Goal: Task Accomplishment & Management: Use online tool/utility

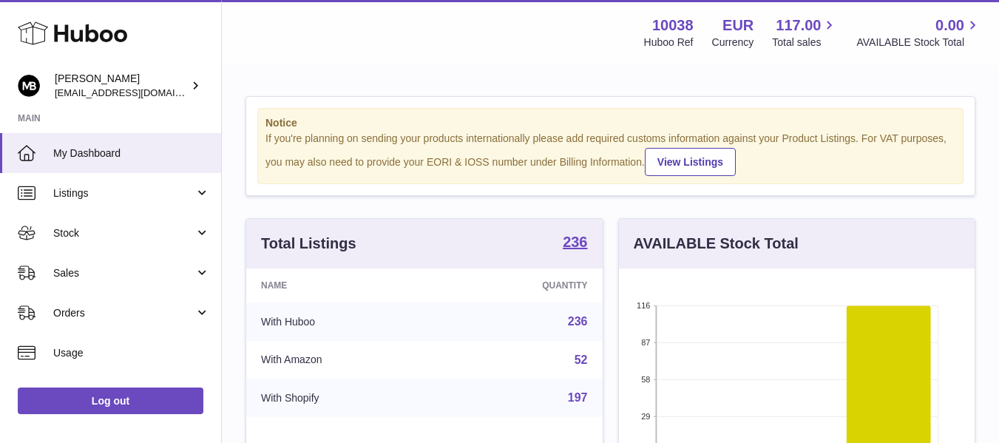
scroll to position [231, 356]
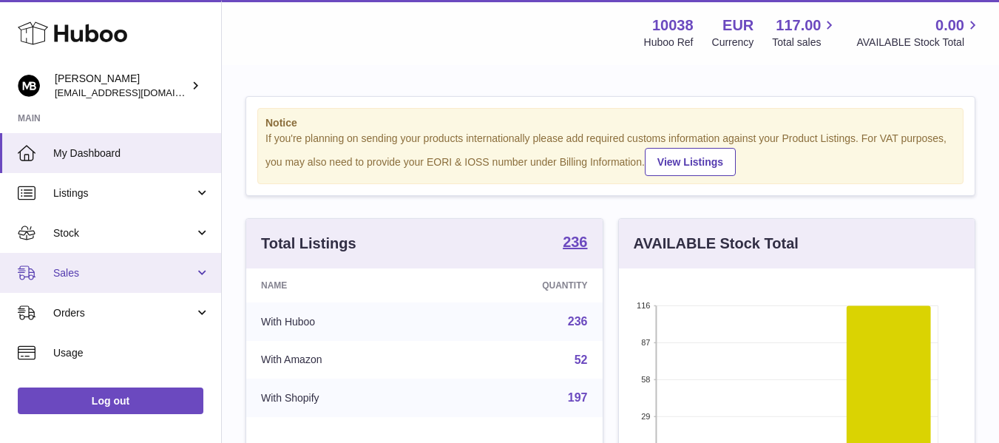
click at [76, 268] on span "Sales" at bounding box center [123, 273] width 141 height 14
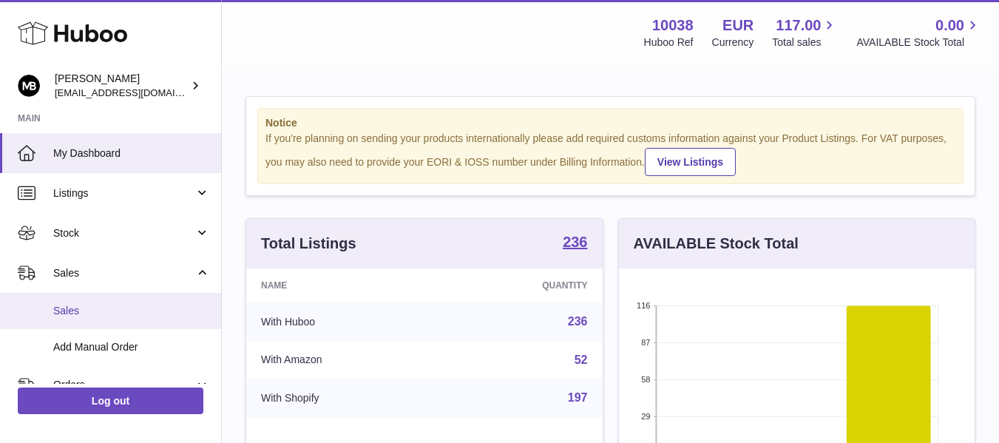
click at [67, 311] on span "Sales" at bounding box center [131, 311] width 157 height 14
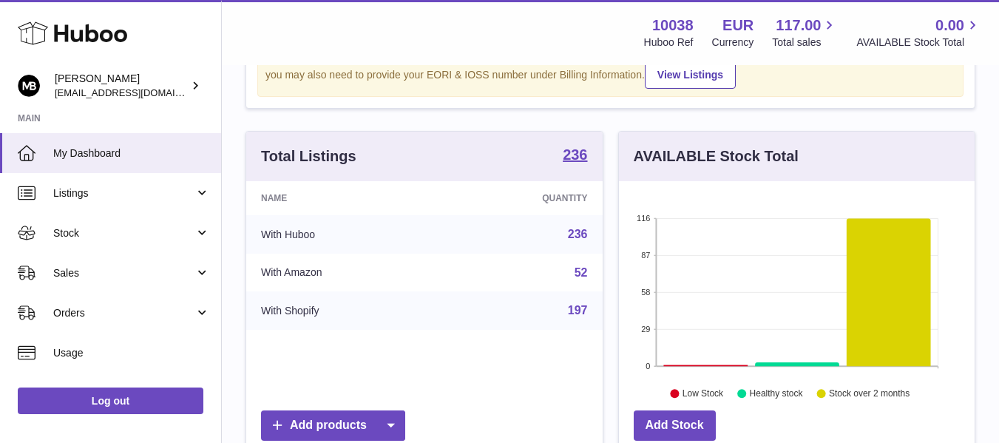
scroll to position [124, 0]
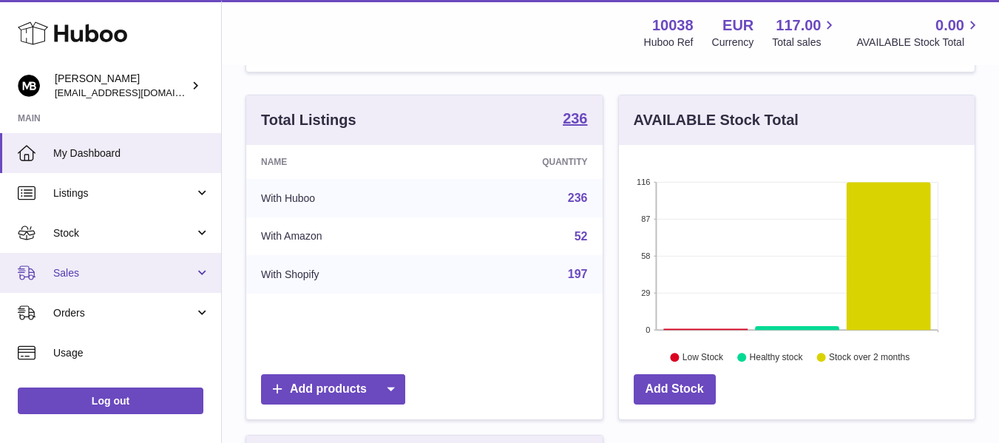
click at [71, 267] on span "Sales" at bounding box center [123, 273] width 141 height 14
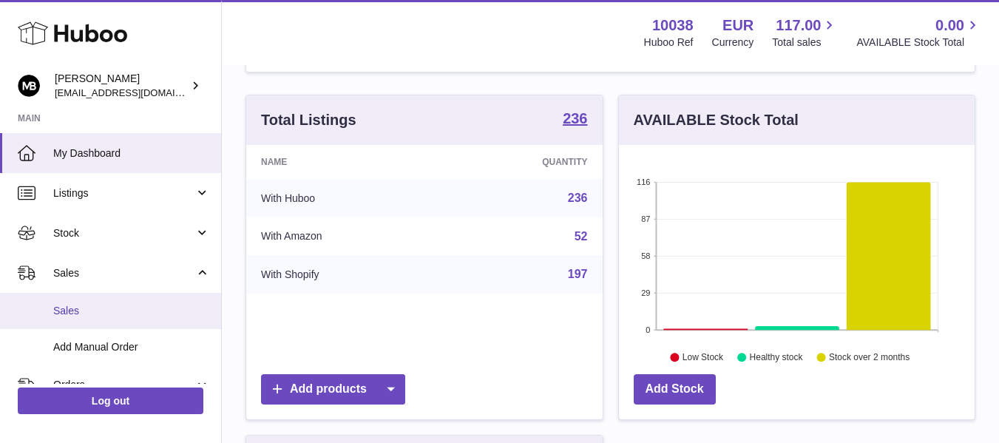
click at [66, 306] on span "Sales" at bounding box center [131, 311] width 157 height 14
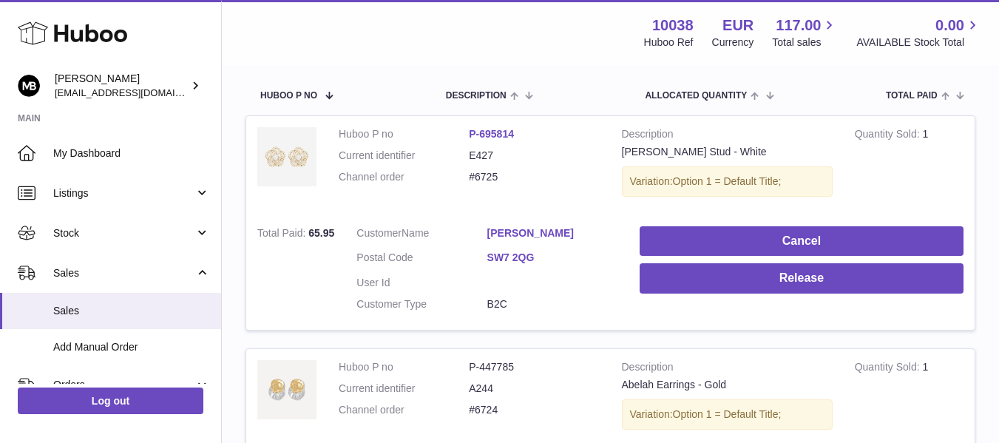
scroll to position [246, 0]
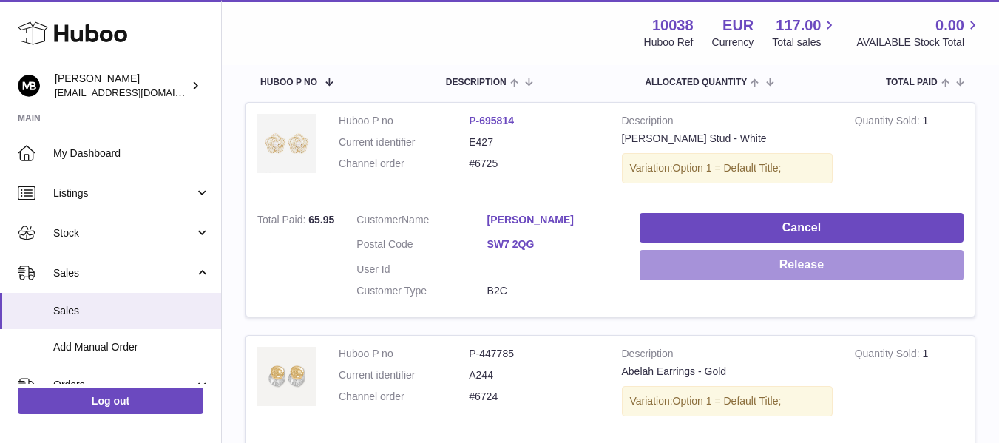
click at [712, 267] on button "Release" at bounding box center [802, 265] width 324 height 30
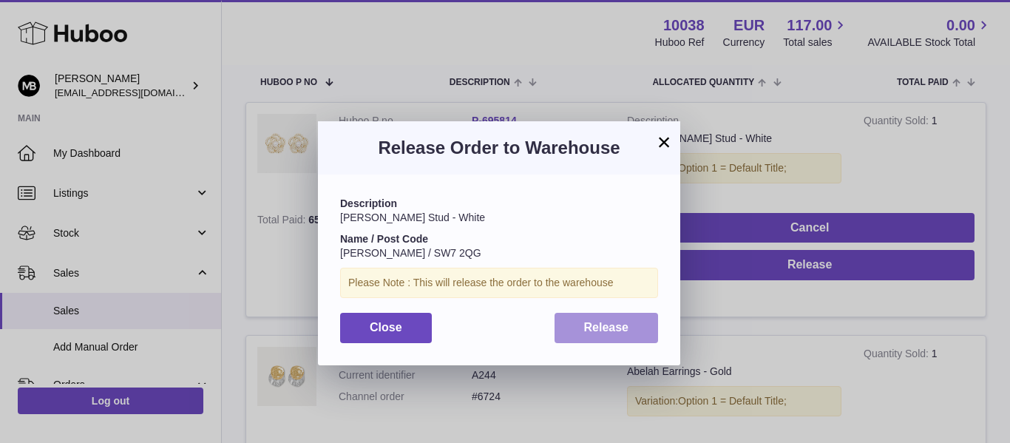
click at [603, 316] on button "Release" at bounding box center [607, 328] width 104 height 30
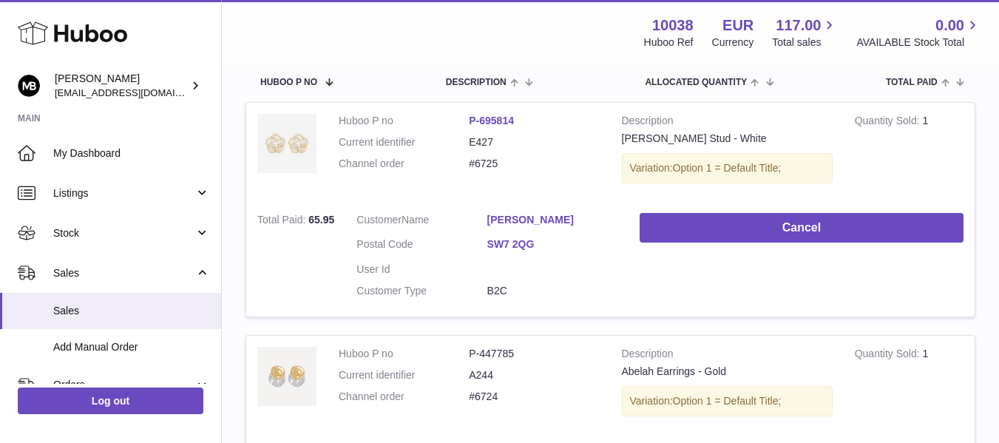
click at [572, 271] on dd at bounding box center [552, 270] width 130 height 14
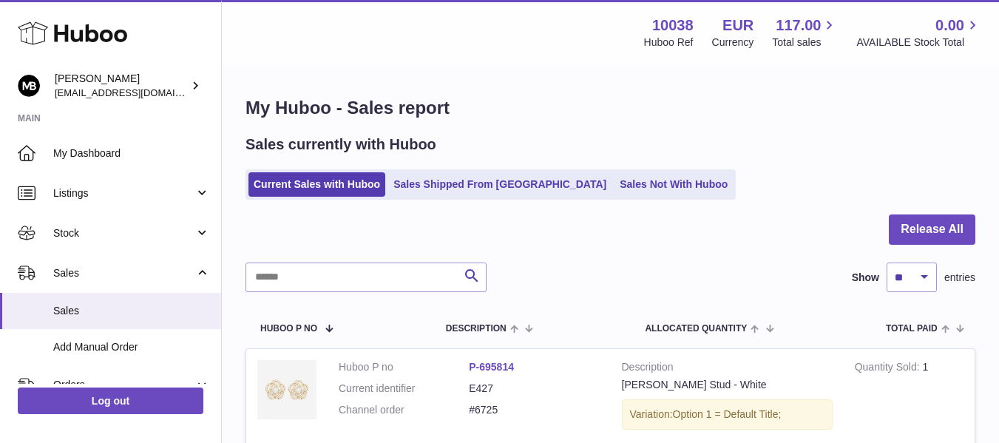
scroll to position [124, 0]
